Goal: Book appointment/travel/reservation

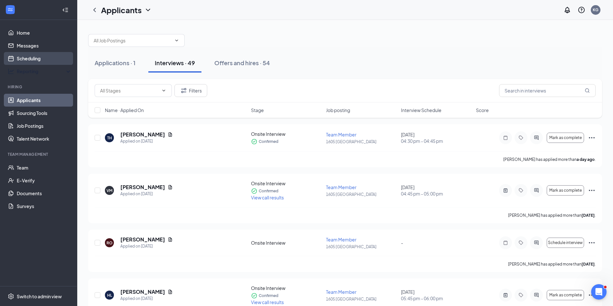
click at [34, 64] on link "Scheduling" at bounding box center [44, 58] width 55 height 13
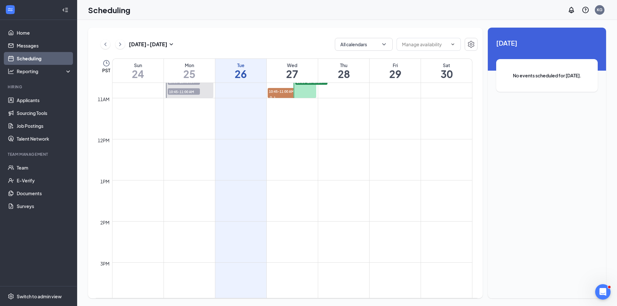
scroll to position [380, 0]
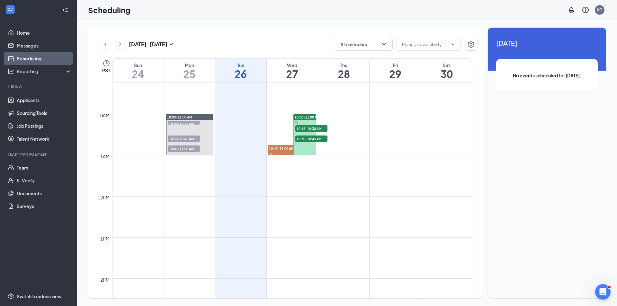
click at [303, 128] on span "10:15-10:30 AM" at bounding box center [312, 128] width 32 height 6
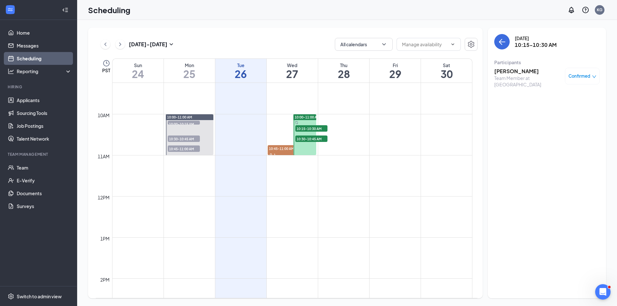
click at [314, 140] on span "10:30-10:45 AM" at bounding box center [312, 139] width 32 height 6
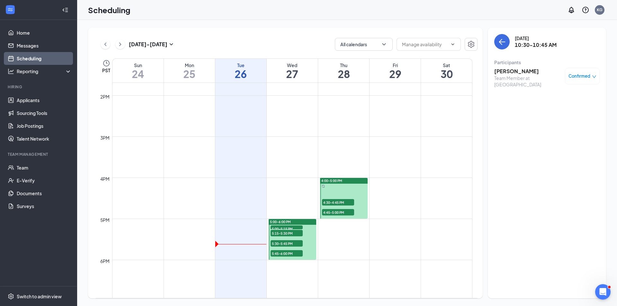
scroll to position [606, 0]
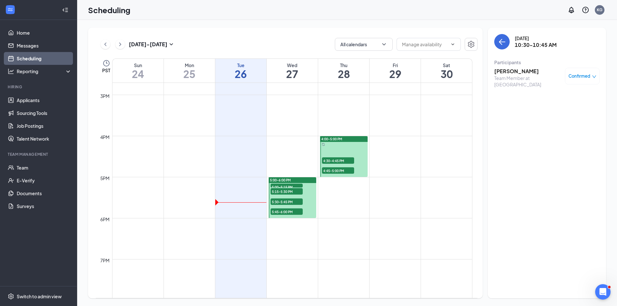
click at [292, 185] on span "5:00-5:15 PM" at bounding box center [287, 187] width 32 height 6
click at [297, 193] on span "5:15-5:30 PM" at bounding box center [287, 191] width 32 height 6
click at [294, 202] on span "5:30-5:45 PM" at bounding box center [287, 202] width 32 height 6
click at [293, 207] on div at bounding box center [293, 198] width 48 height 41
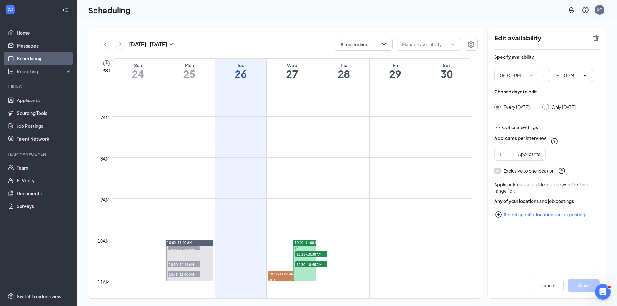
scroll to position [252, 0]
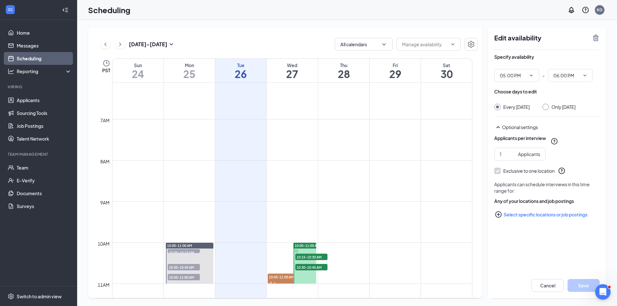
click at [312, 267] on span "10:30-10:45 AM" at bounding box center [312, 267] width 32 height 6
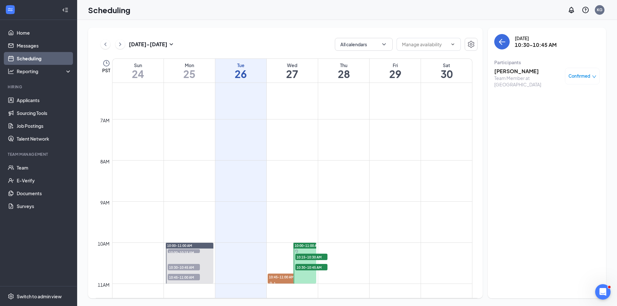
click at [309, 258] on span "10:15-10:30 AM" at bounding box center [312, 257] width 32 height 6
click at [523, 73] on h3 "[PERSON_NAME]" at bounding box center [529, 71] width 68 height 7
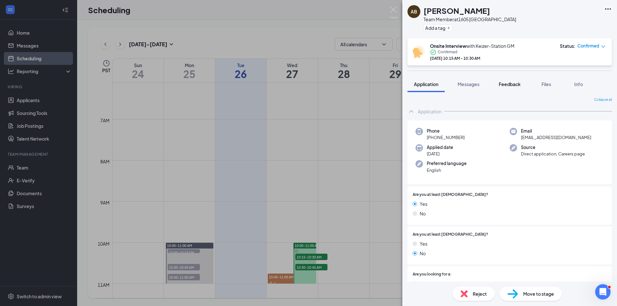
click at [507, 86] on span "Feedback" at bounding box center [510, 84] width 22 height 6
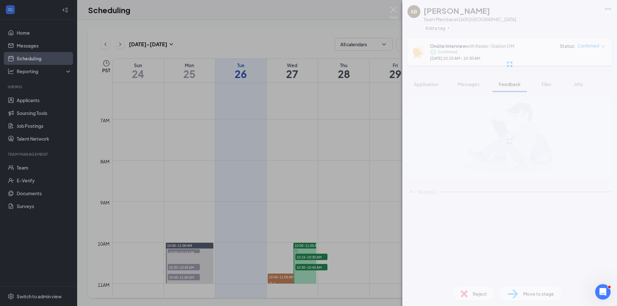
click at [463, 85] on span "Messages" at bounding box center [469, 84] width 22 height 6
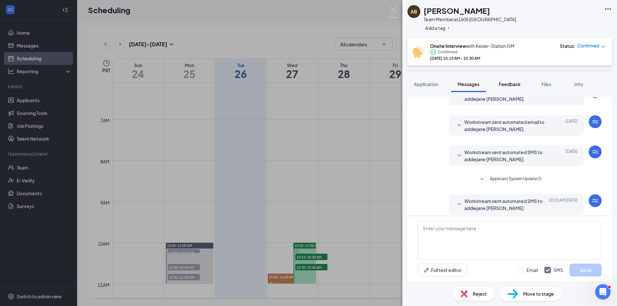
scroll to position [169, 0]
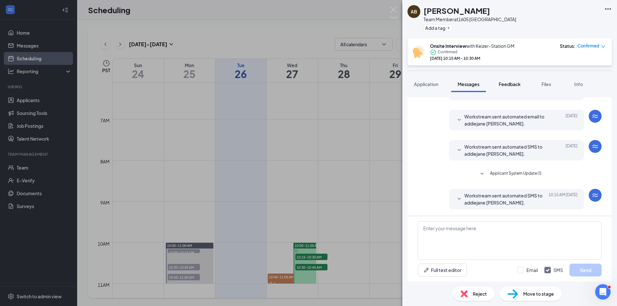
click at [506, 88] on button "Feedback" at bounding box center [510, 84] width 35 height 16
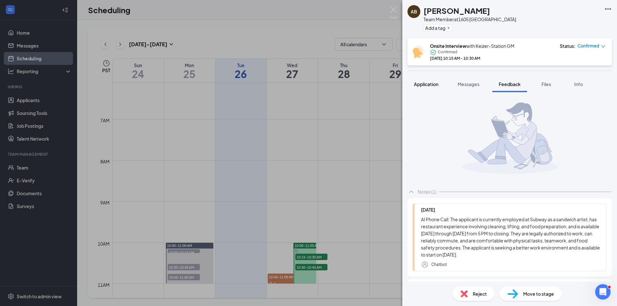
click at [425, 87] on button "Application" at bounding box center [426, 84] width 37 height 16
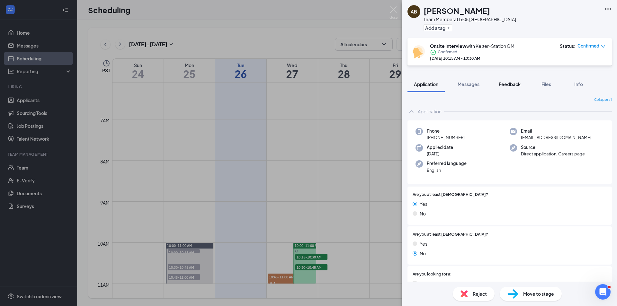
click at [518, 90] on button "Feedback" at bounding box center [510, 84] width 35 height 16
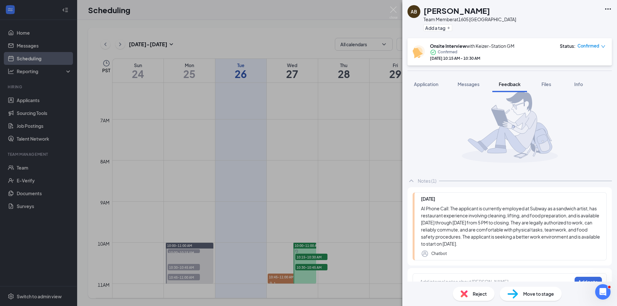
scroll to position [21, 0]
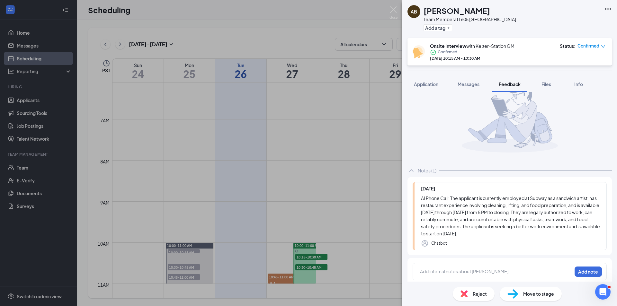
click at [298, 160] on div "AB addiejane [PERSON_NAME] Team Member at [GEOGRAPHIC_DATA] Add a tag Onsite In…" at bounding box center [308, 153] width 617 height 306
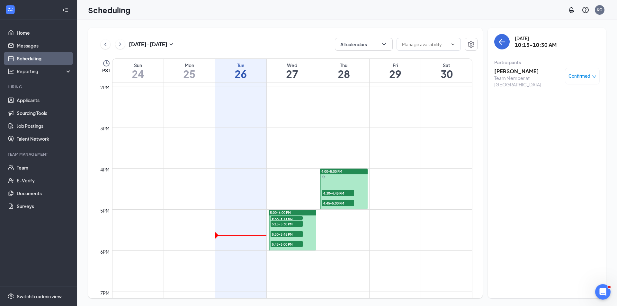
scroll to position [573, 0]
click at [289, 217] on span "5:00-5:15 PM" at bounding box center [287, 219] width 32 height 6
click at [292, 223] on span "5:15-5:30 PM" at bounding box center [287, 224] width 32 height 6
click at [293, 236] on span "5:30-5:45 PM" at bounding box center [287, 234] width 32 height 6
click at [292, 240] on div at bounding box center [293, 230] width 48 height 41
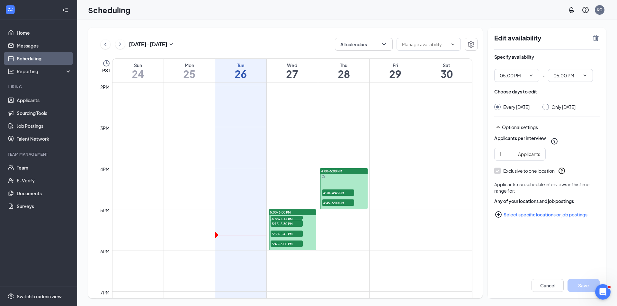
click at [294, 243] on span "5:45-6:00 PM" at bounding box center [287, 244] width 32 height 6
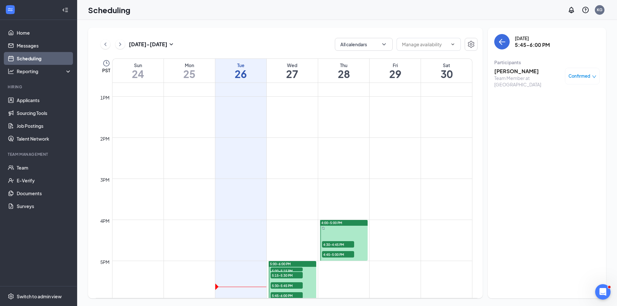
scroll to position [541, 0]
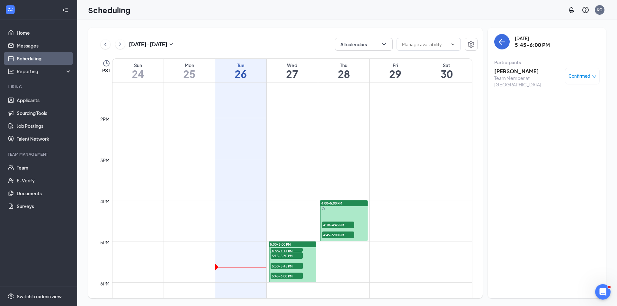
click at [343, 223] on span "4:30-4:45 PM" at bounding box center [338, 225] width 32 height 6
click at [344, 236] on span "4:45-5:00 PM" at bounding box center [338, 235] width 32 height 6
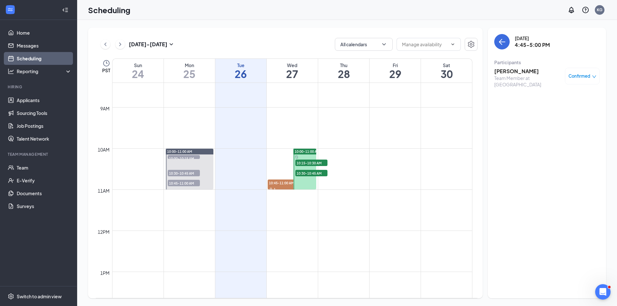
scroll to position [354, 0]
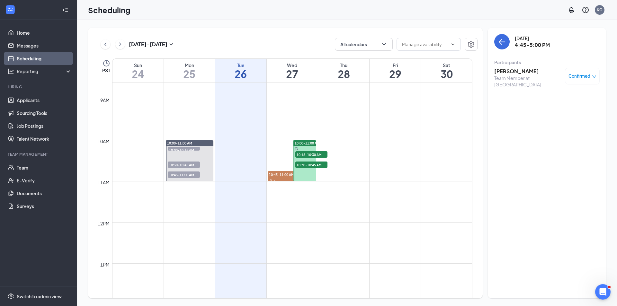
click at [317, 155] on span "10:15-10:30 AM" at bounding box center [312, 154] width 32 height 6
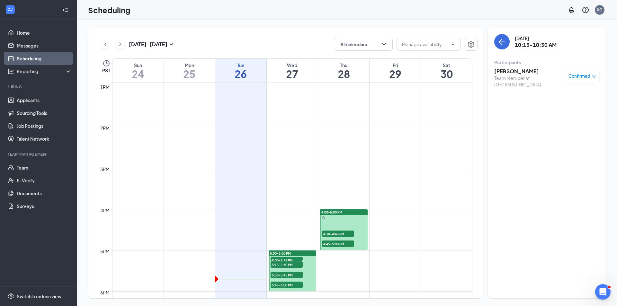
scroll to position [580, 0]
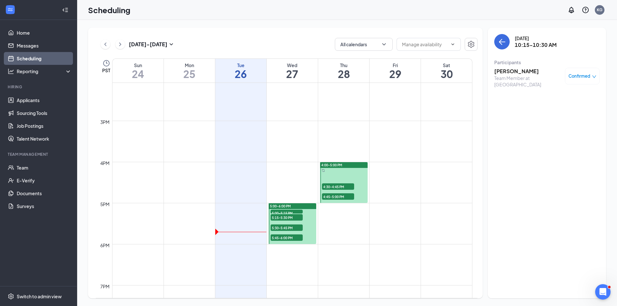
click at [330, 185] on span "4:30-4:45 PM" at bounding box center [338, 187] width 32 height 6
click at [334, 191] on div at bounding box center [344, 182] width 48 height 41
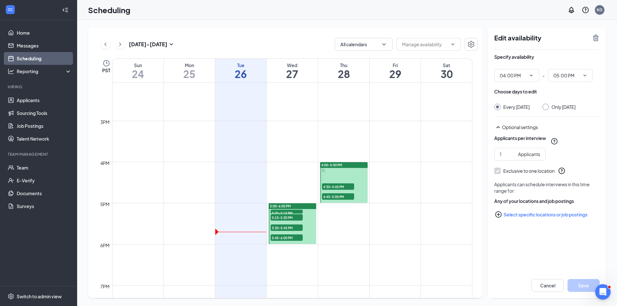
click at [336, 197] on span "4:45-5:00 PM" at bounding box center [338, 197] width 32 height 6
